Goal: Find specific page/section: Find specific page/section

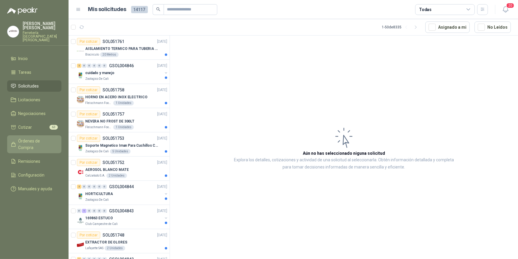
click at [42, 138] on span "Órdenes de Compra" at bounding box center [36, 144] width 37 height 13
